Goal: Information Seeking & Learning: Find specific fact

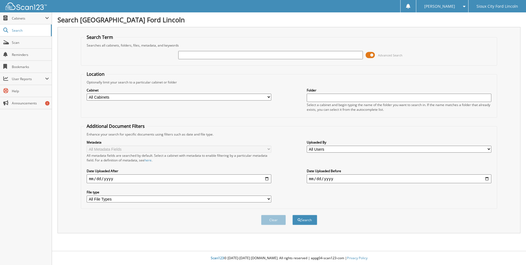
click at [207, 53] on input "text" at bounding box center [270, 55] width 185 height 8
type input "944886"
click at [302, 219] on button "Search" at bounding box center [304, 220] width 25 height 10
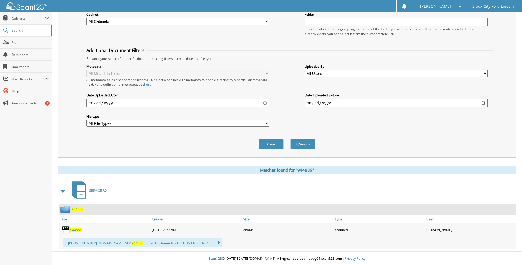
scroll to position [76, 0]
click at [75, 229] on span "944886" at bounding box center [76, 229] width 12 height 5
